Goal: Information Seeking & Learning: Learn about a topic

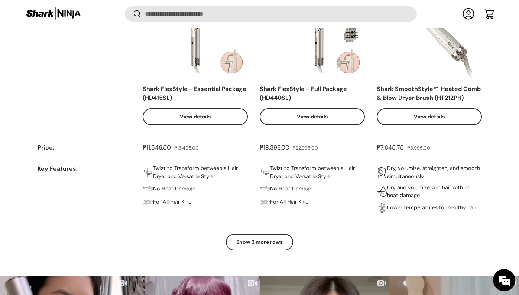
scroll to position [615, 0]
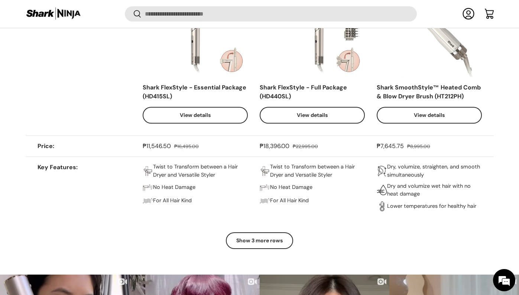
click at [262, 235] on button "Show 3 more rows" at bounding box center [259, 240] width 67 height 17
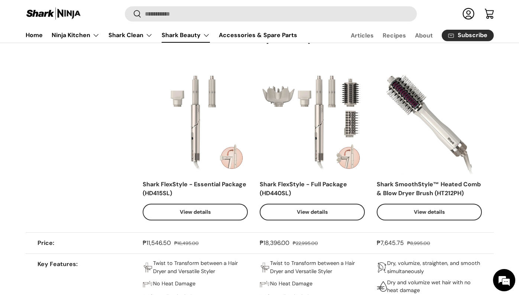
scroll to position [518, 0]
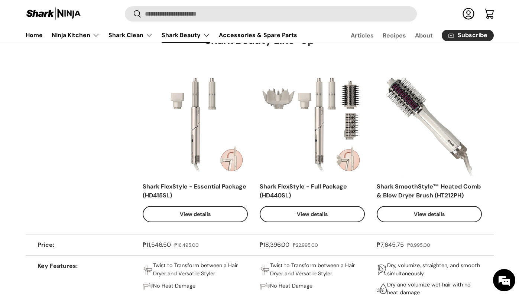
click at [311, 216] on link "View details" at bounding box center [312, 214] width 105 height 17
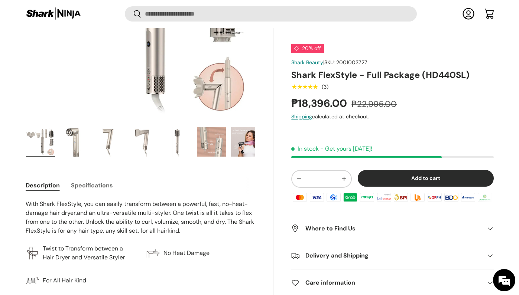
scroll to position [183, 0]
click at [75, 138] on img "Gallery Viewer" at bounding box center [74, 142] width 29 height 30
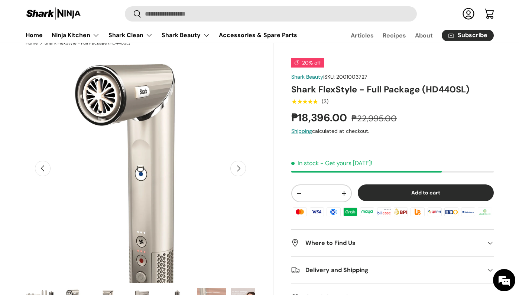
scroll to position [25, 0]
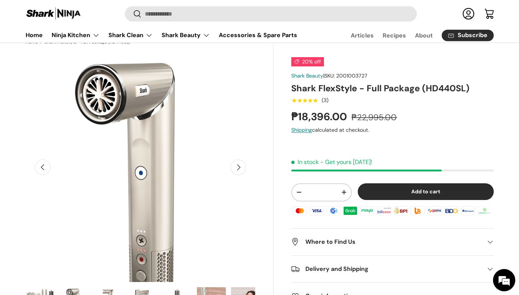
click at [42, 169] on button "Previous" at bounding box center [43, 168] width 16 height 16
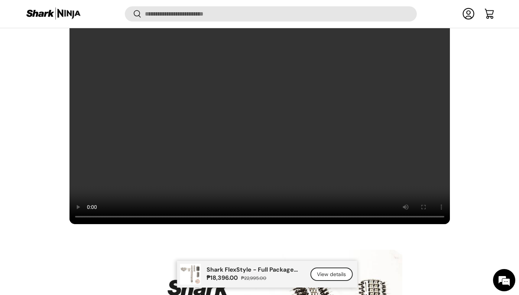
scroll to position [574, 0]
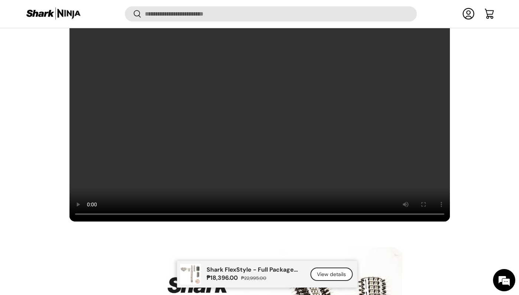
click at [124, 212] on video at bounding box center [259, 114] width 381 height 215
click at [411, 212] on video at bounding box center [259, 114] width 381 height 215
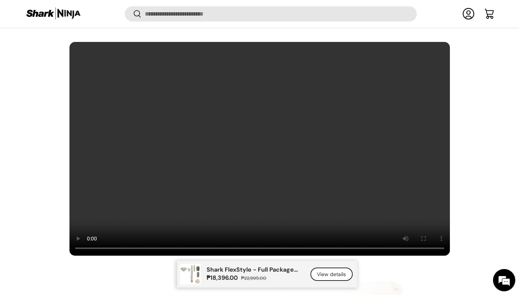
scroll to position [548, 0]
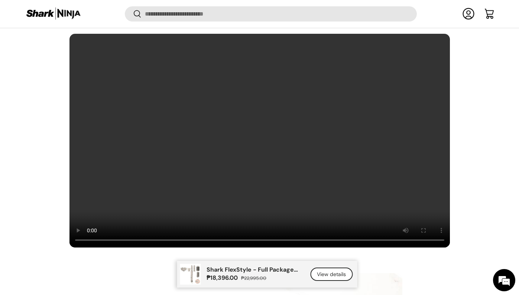
click at [491, 181] on div "A master class in versatility. For All Hairkind™. Shark FlexStyle - Full Packag…" at bounding box center [259, 115] width 515 height 266
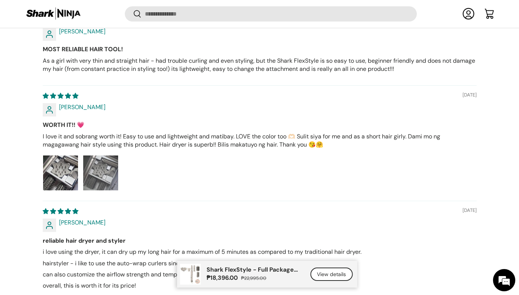
scroll to position [2932, 0]
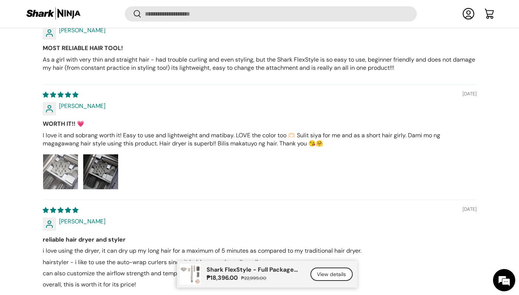
click at [58, 166] on img "Link to user picture 1" at bounding box center [60, 171] width 35 height 35
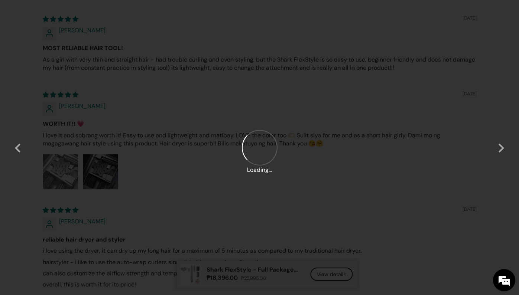
scroll to position [0, 0]
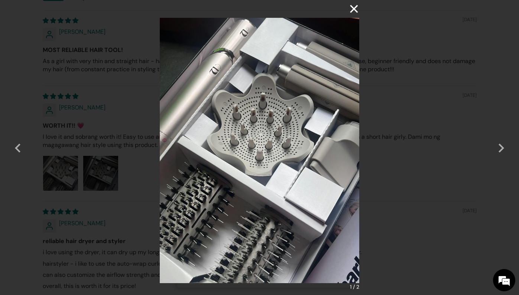
click at [355, 9] on button "×" at bounding box center [350, 9] width 18 height 18
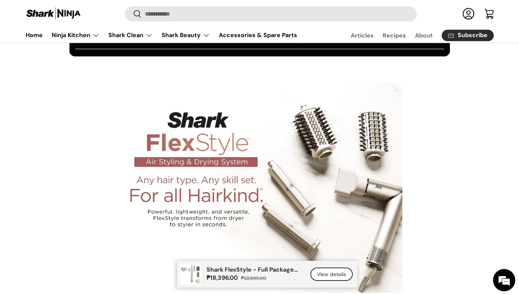
scroll to position [546, 0]
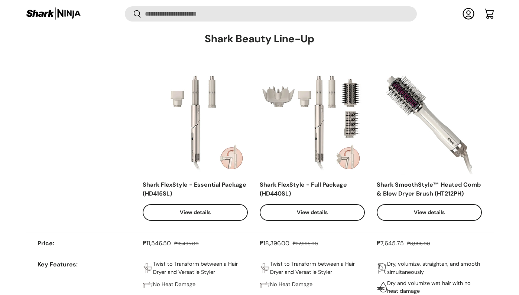
scroll to position [518, 0]
